Goal: Information Seeking & Learning: Learn about a topic

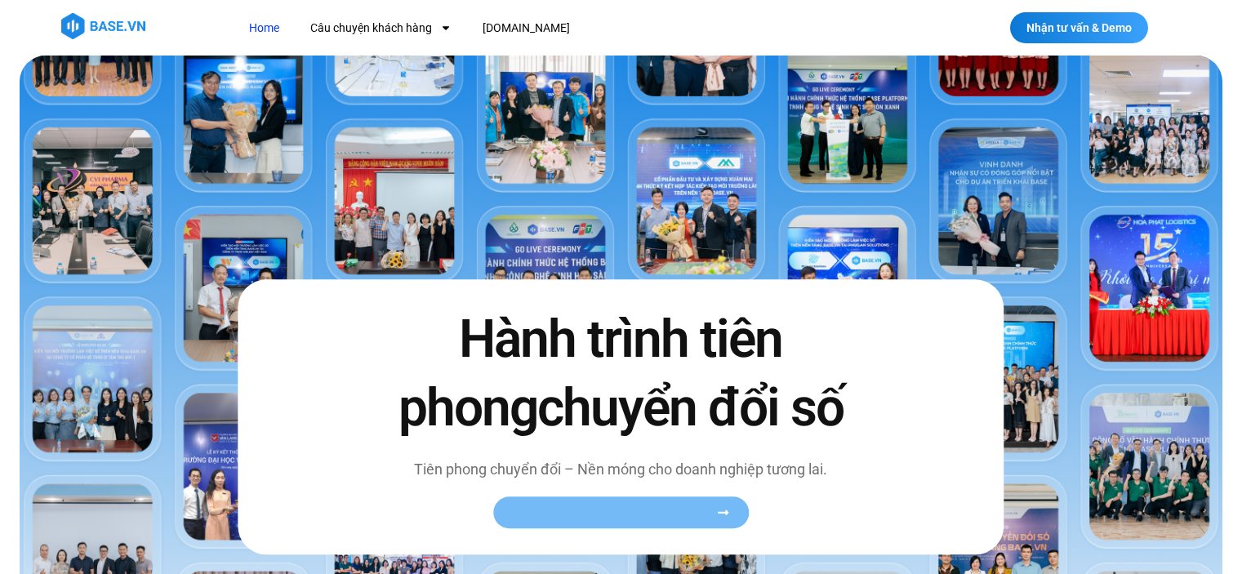
click at [658, 497] on link "Xem toàn bộ câu chuyện khách hàng" at bounding box center [621, 513] width 256 height 32
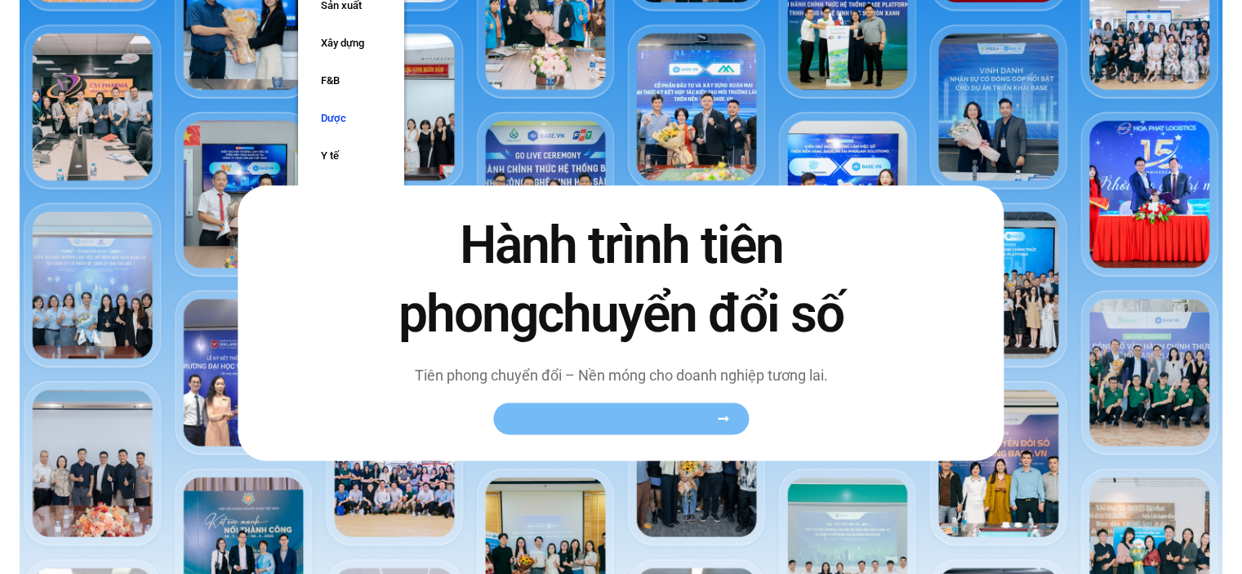
scroll to position [163, 0]
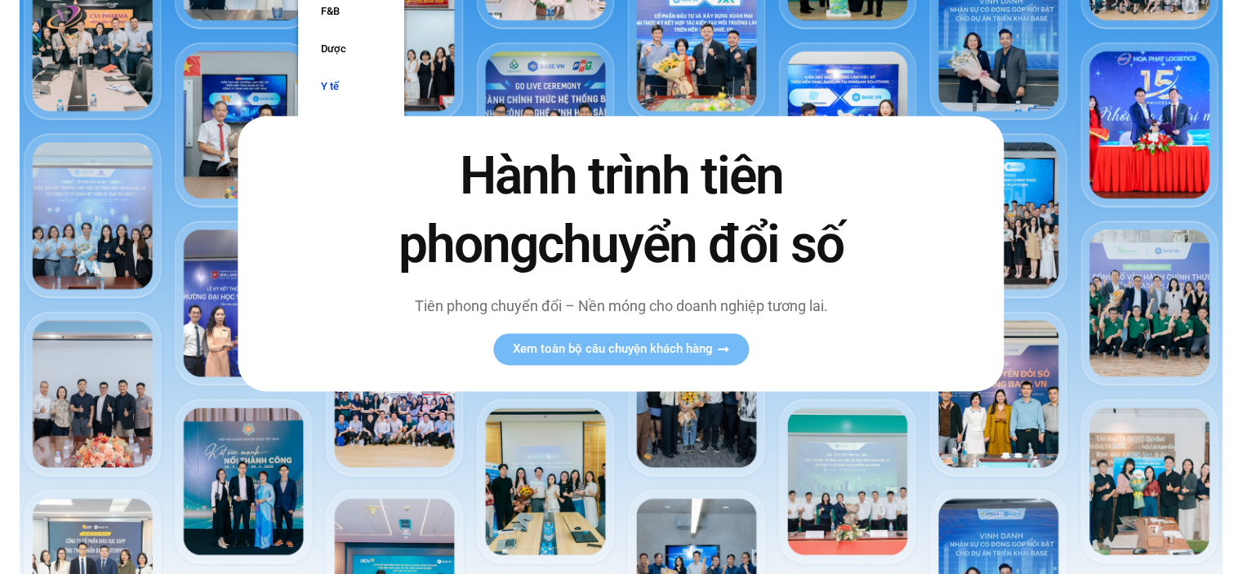
click at [350, 74] on link "Y tế" at bounding box center [351, 87] width 106 height 38
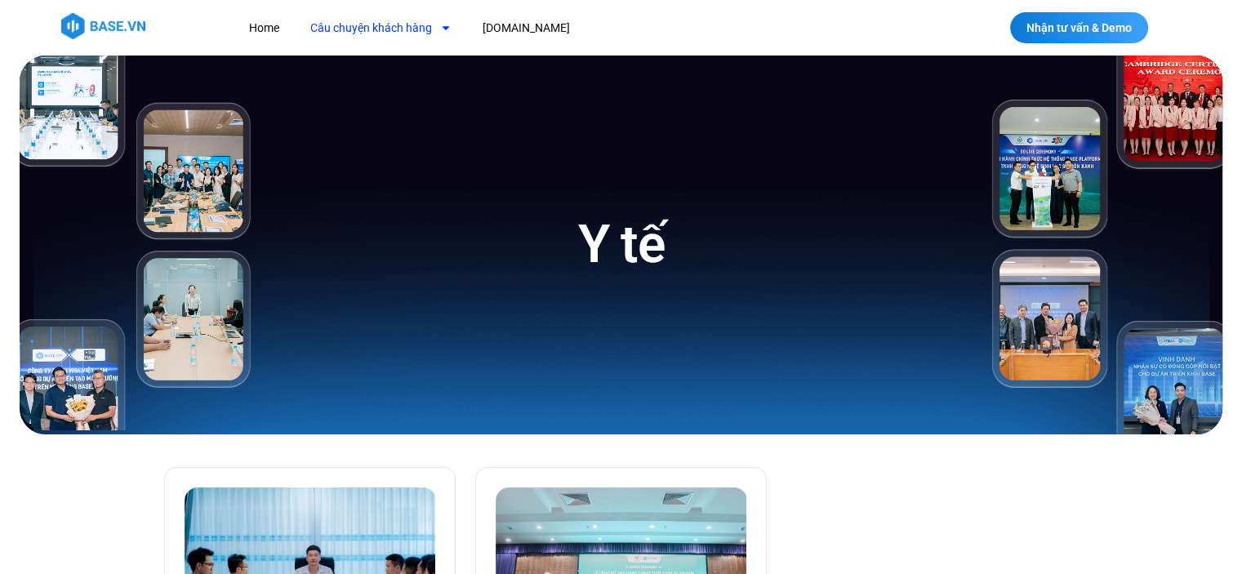
click at [376, 31] on link "Câu chuyện khách hàng" at bounding box center [381, 28] width 166 height 30
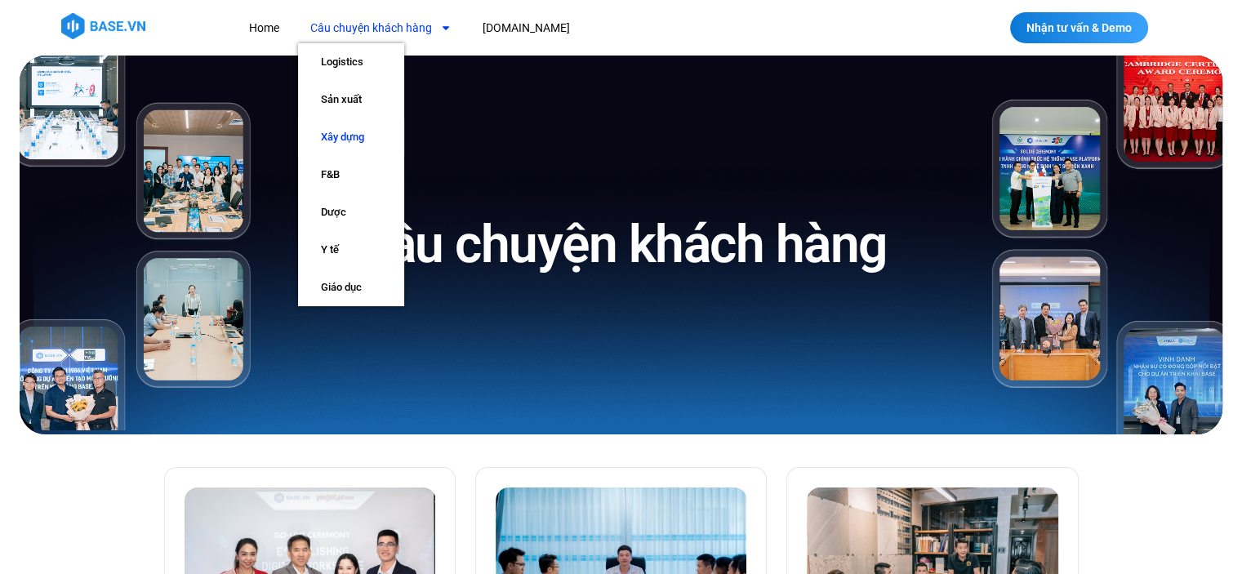
click at [356, 144] on link "Xây dựng" at bounding box center [351, 137] width 106 height 38
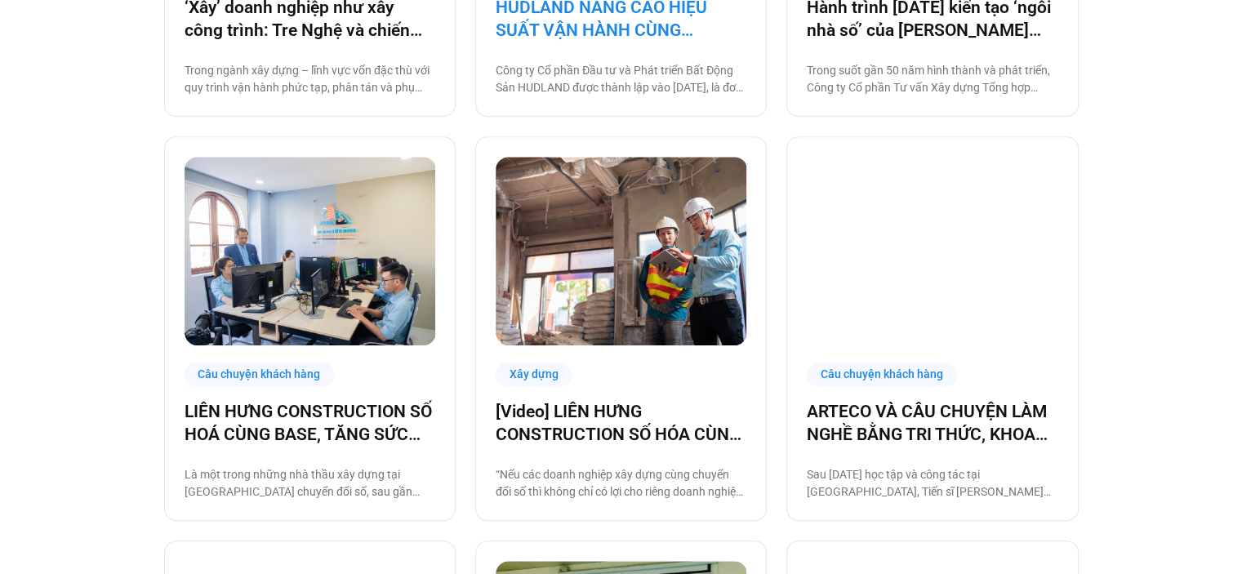
scroll to position [1062, 0]
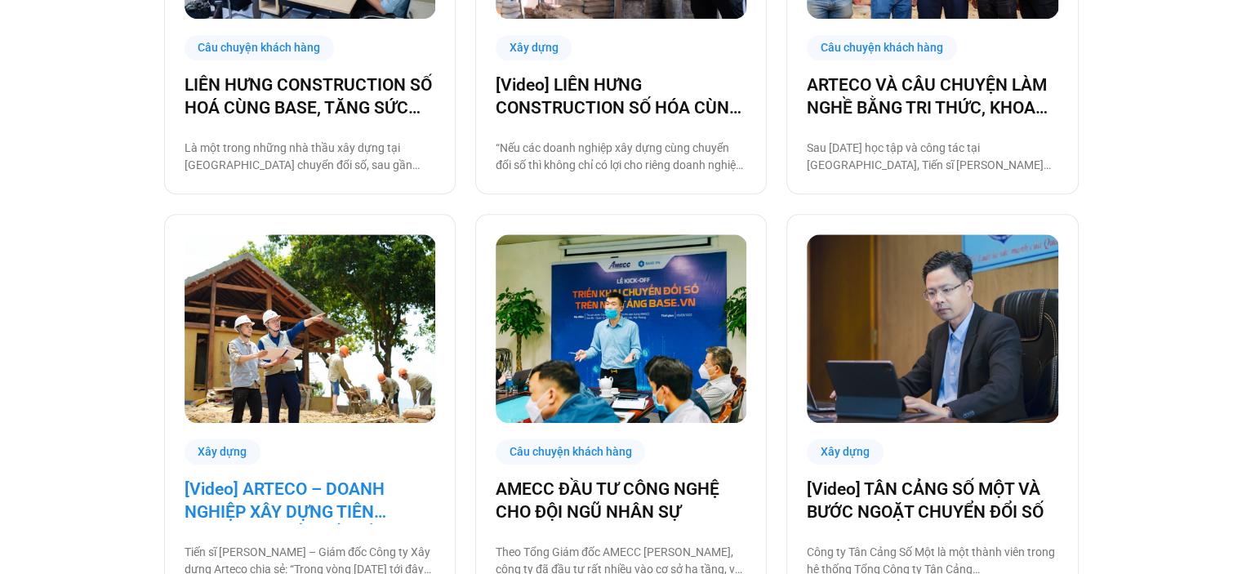
click at [360, 512] on link "[Video] ARTECO – DOANH NGHIỆP XÂY DỰNG TIÊN PHONG CHUYỂN ĐỔI SỐ" at bounding box center [310, 501] width 251 height 46
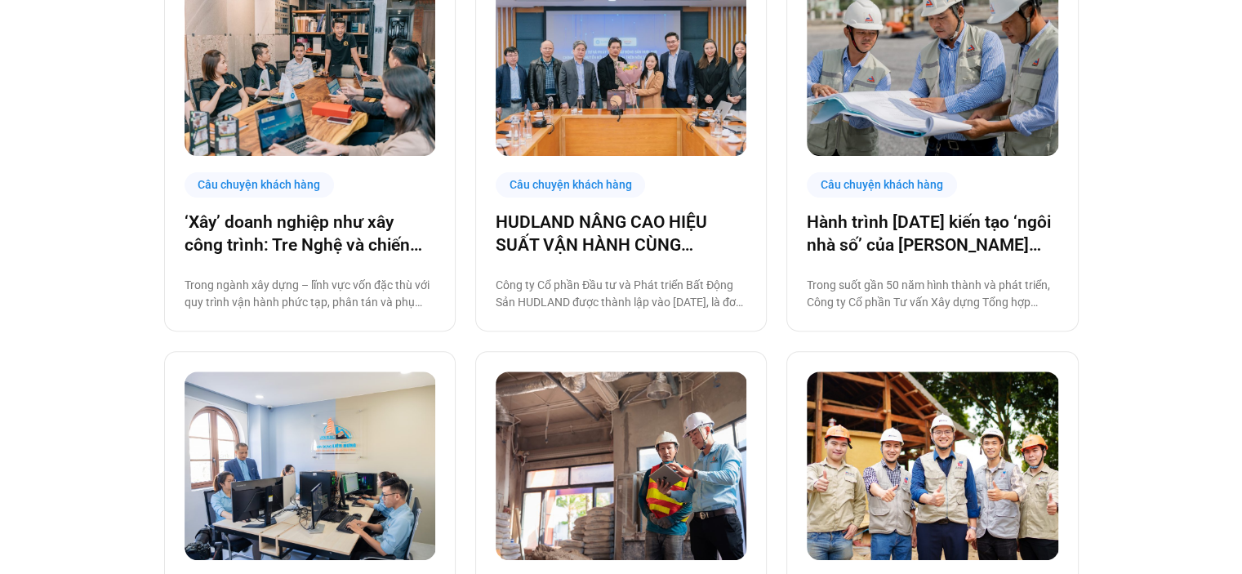
scroll to position [404, 0]
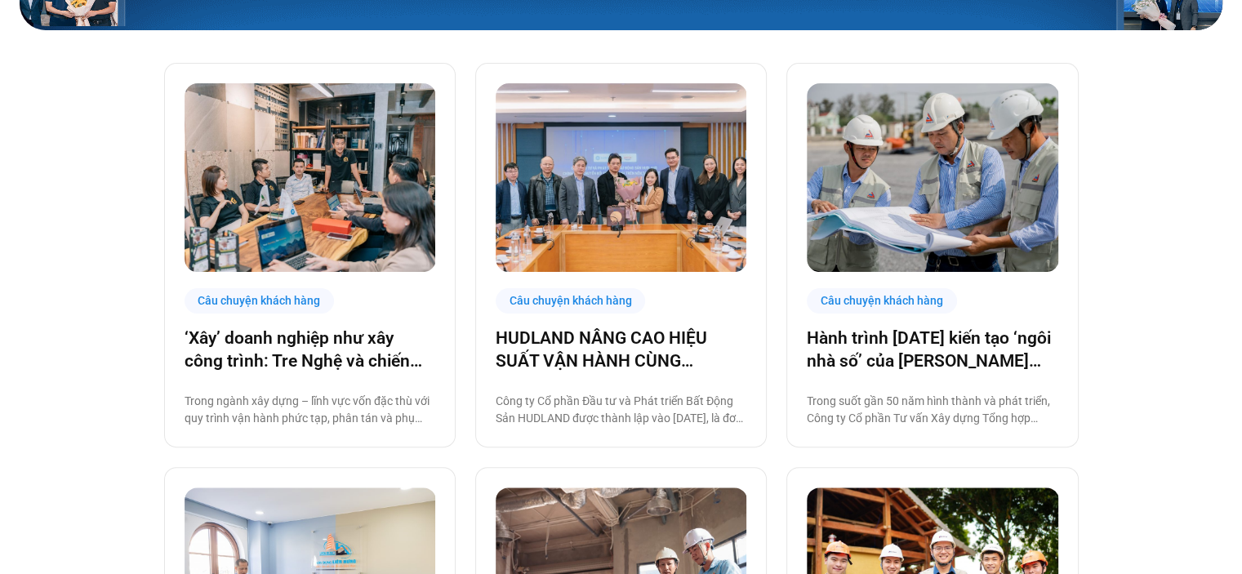
click at [615, 321] on div "Câu chuyện khách hàng HUDLAND NÂNG CAO HIỆU SUẤT VẬN HÀNH CÙNG BASE.VN Công ty …" at bounding box center [621, 255] width 292 height 385
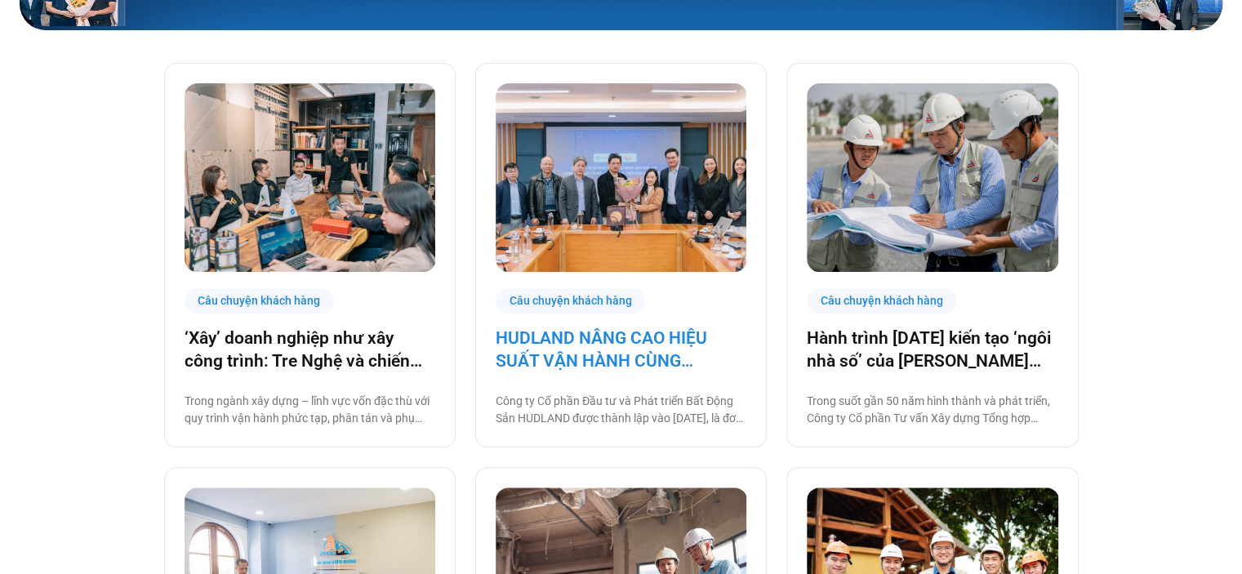
click at [617, 339] on link "HUDLAND NÂNG CAO HIỆU SUẤT VẬN HÀNH CÙNG [DOMAIN_NAME]" at bounding box center [621, 350] width 251 height 46
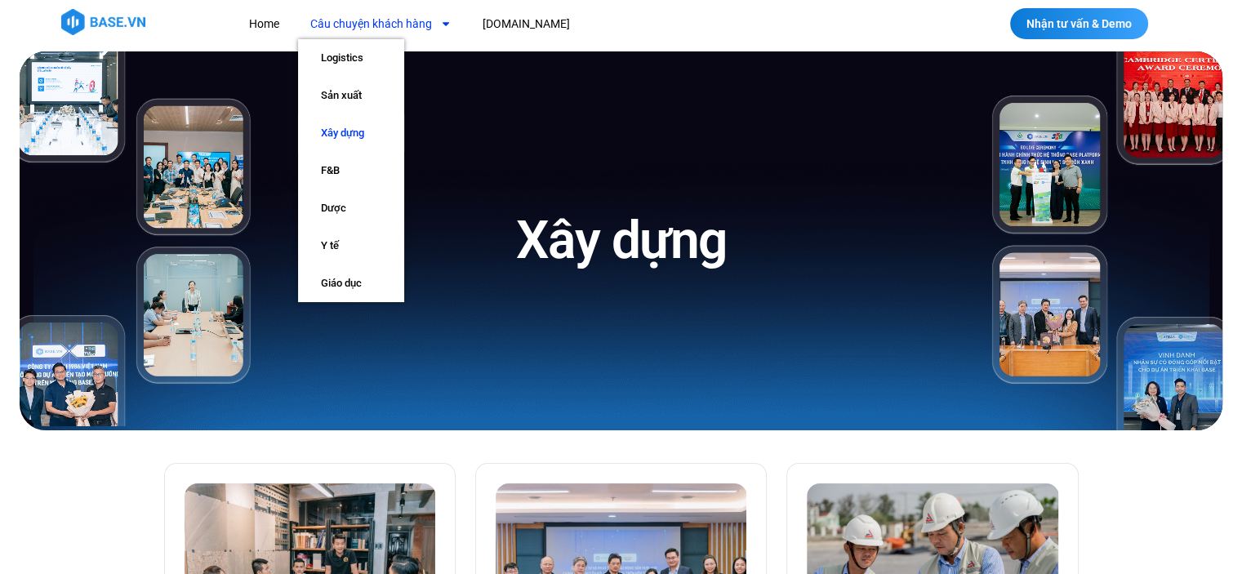
scroll to position [327, 0]
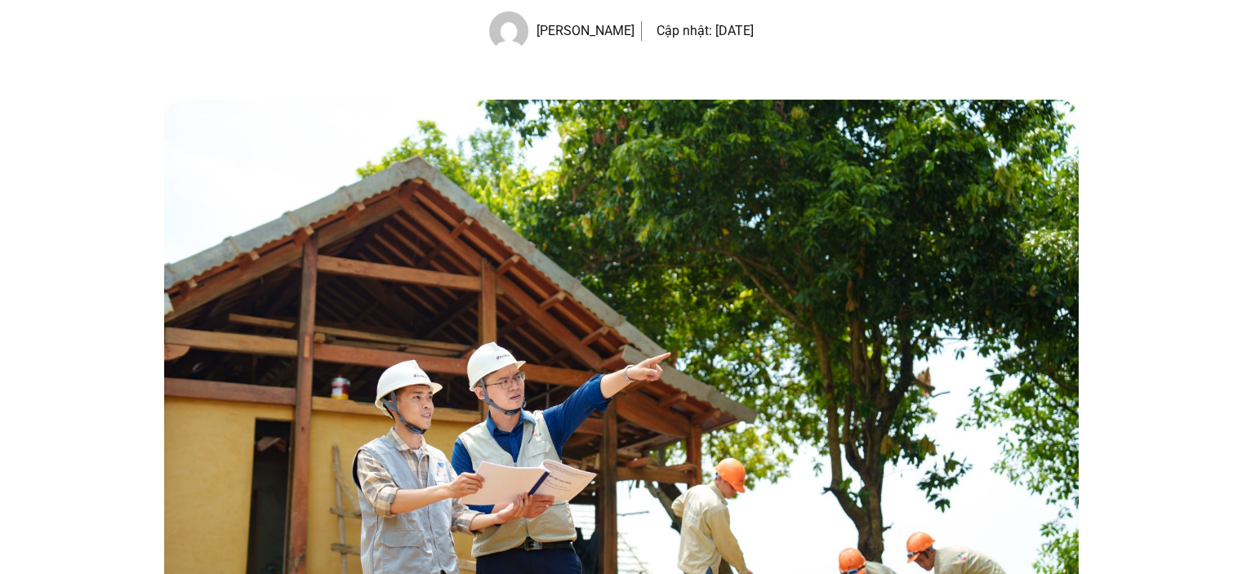
scroll to position [327, 0]
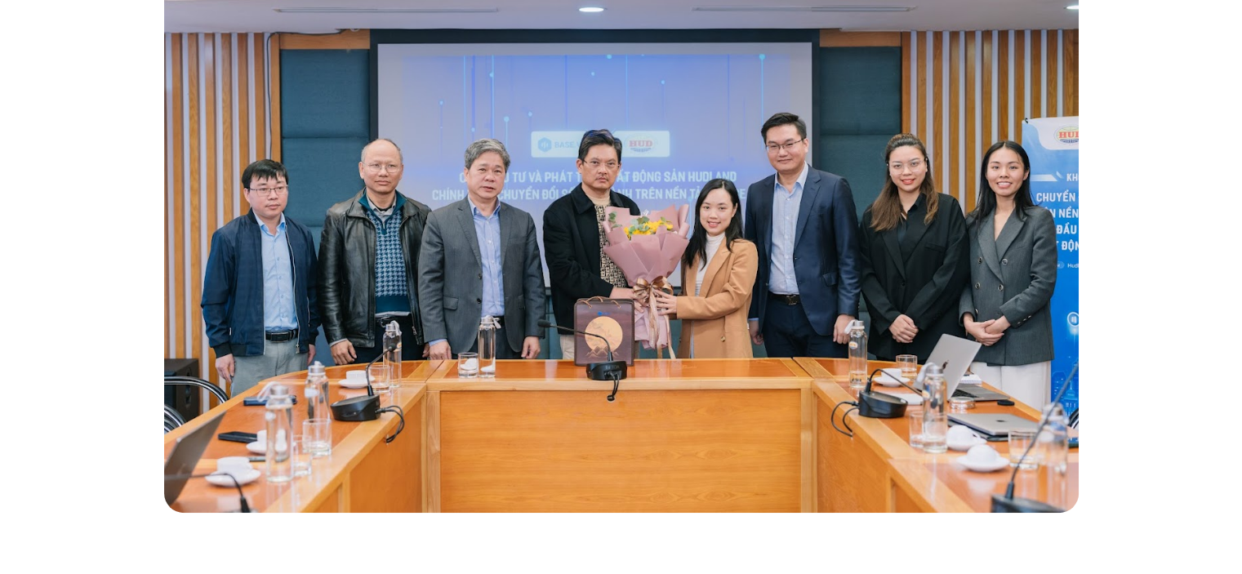
scroll to position [327, 0]
